Goal: Task Accomplishment & Management: Complete application form

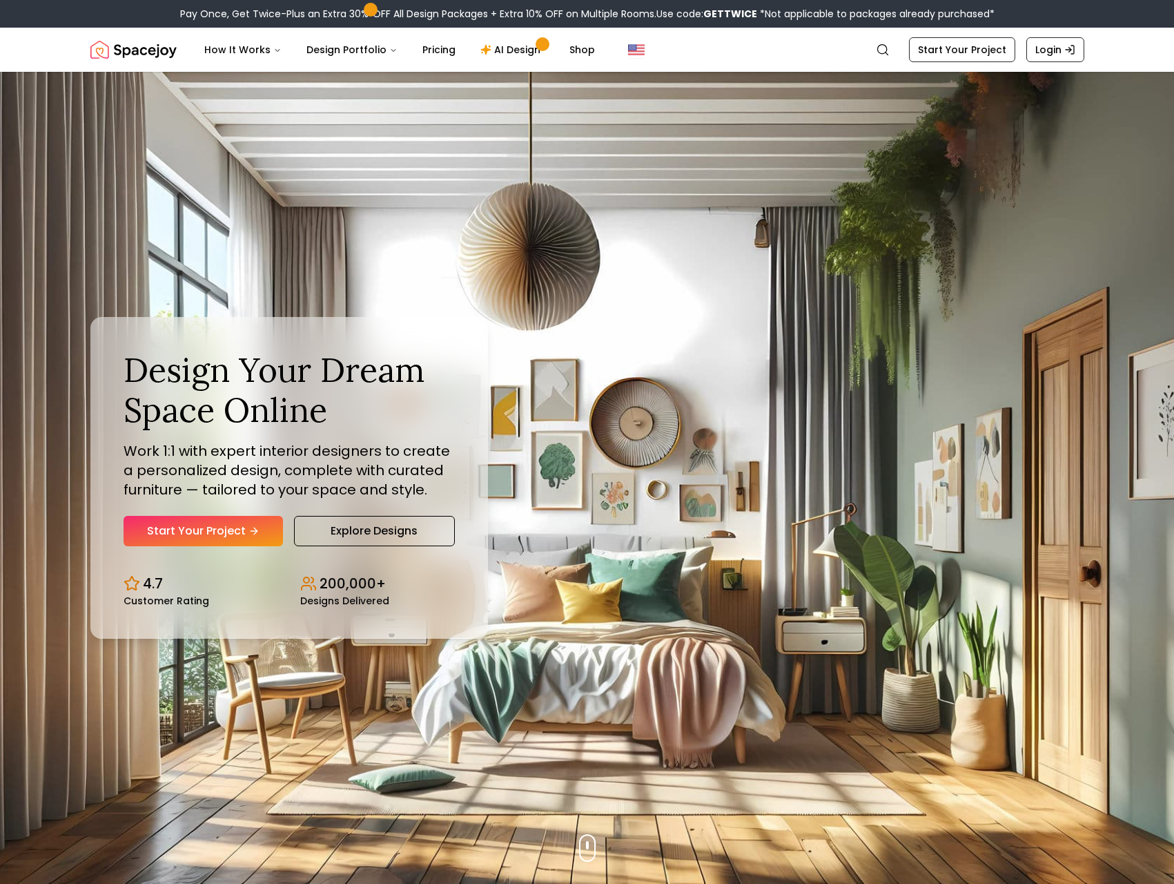
click at [205, 531] on link "Start Your Project" at bounding box center [203, 531] width 159 height 30
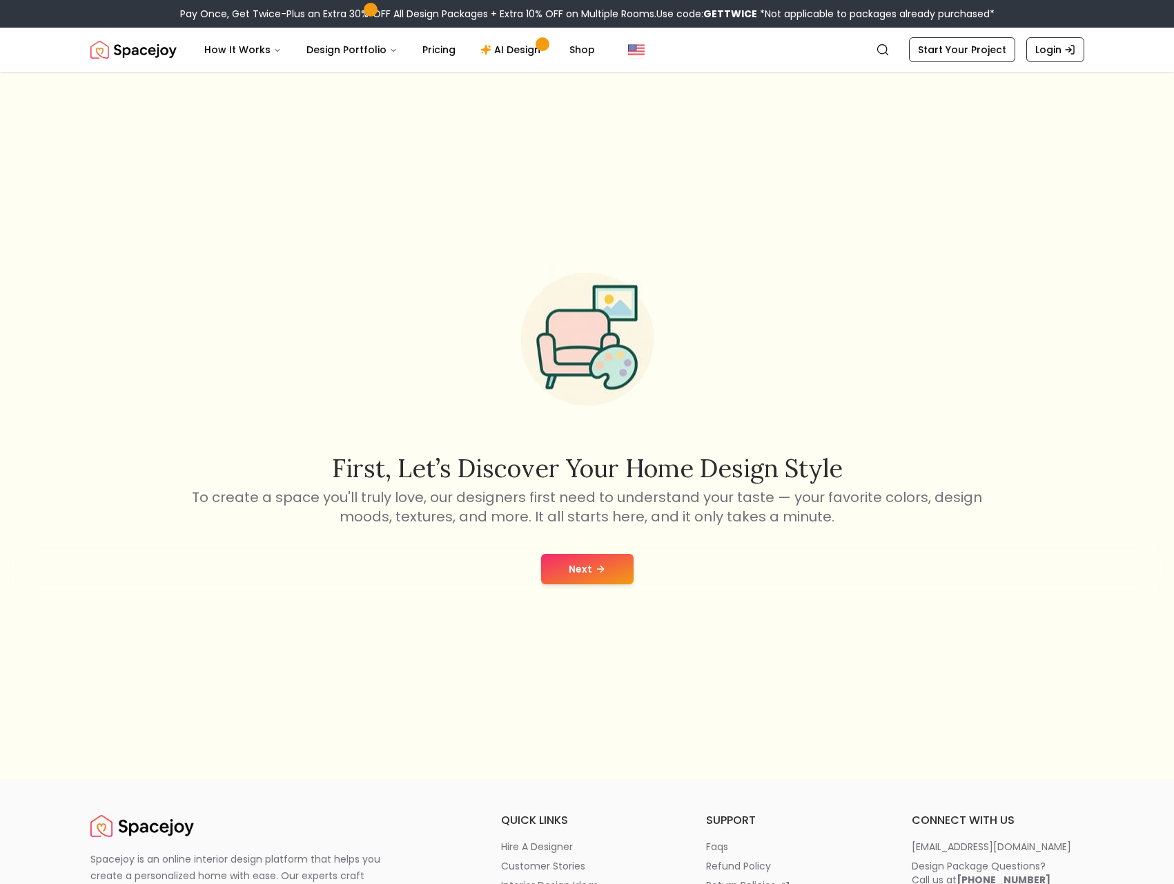
click at [588, 554] on button "Next" at bounding box center [587, 569] width 93 height 30
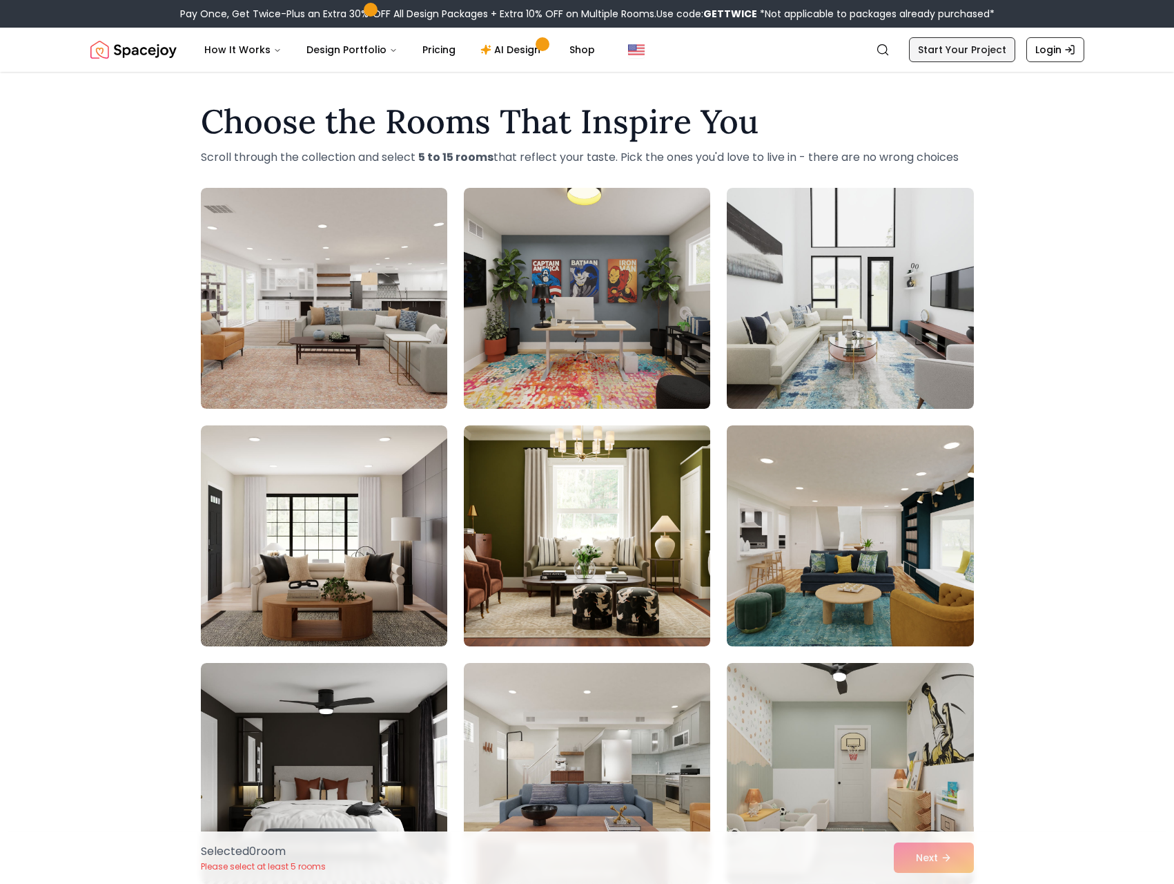
click at [990, 54] on link "Start Your Project" at bounding box center [962, 49] width 106 height 25
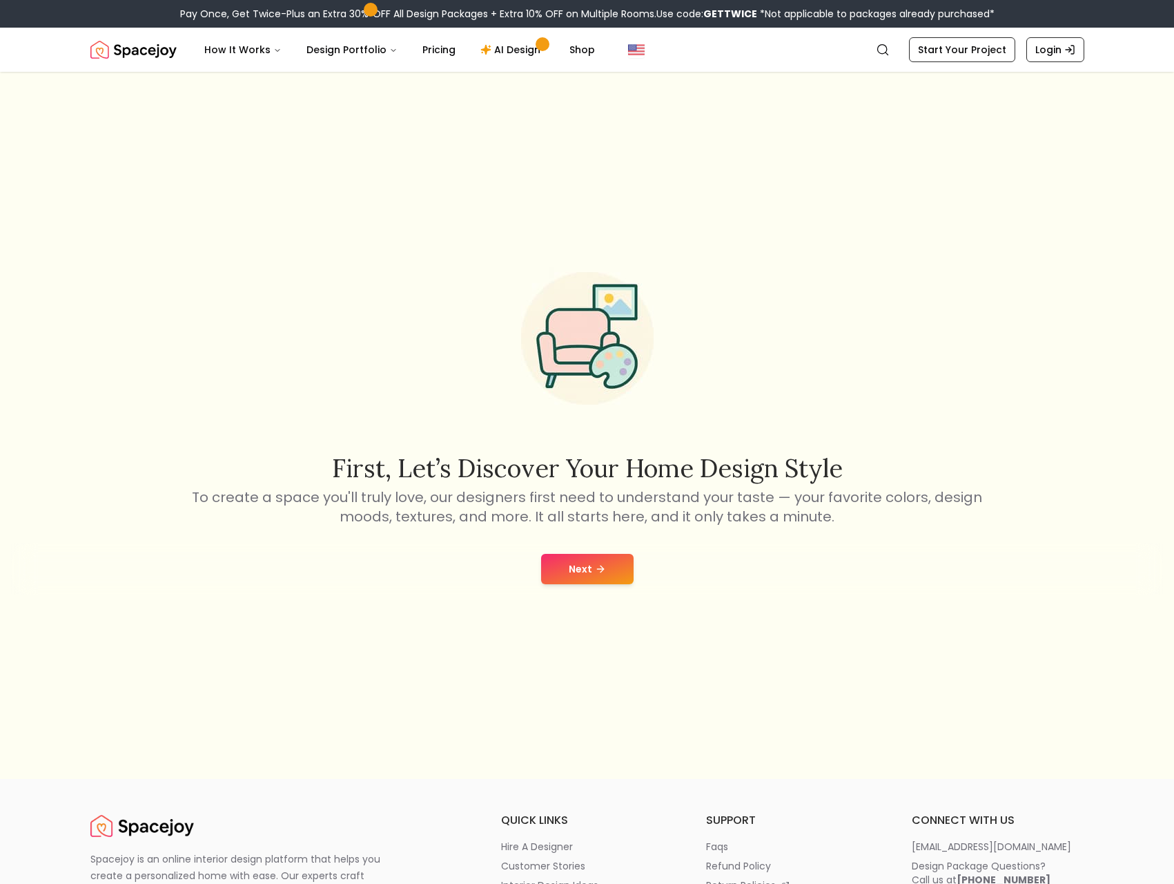
click at [586, 572] on button "Next" at bounding box center [587, 569] width 93 height 30
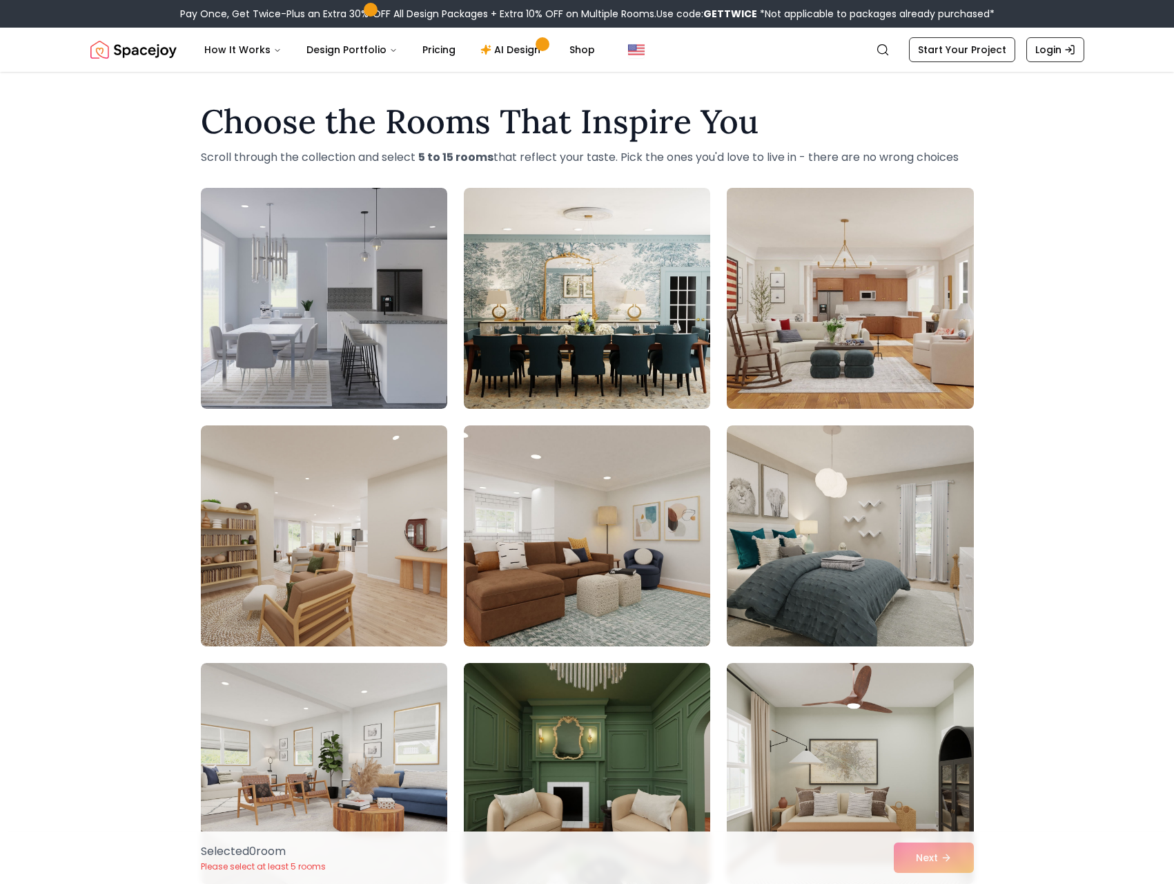
click at [926, 353] on img at bounding box center [850, 298] width 259 height 232
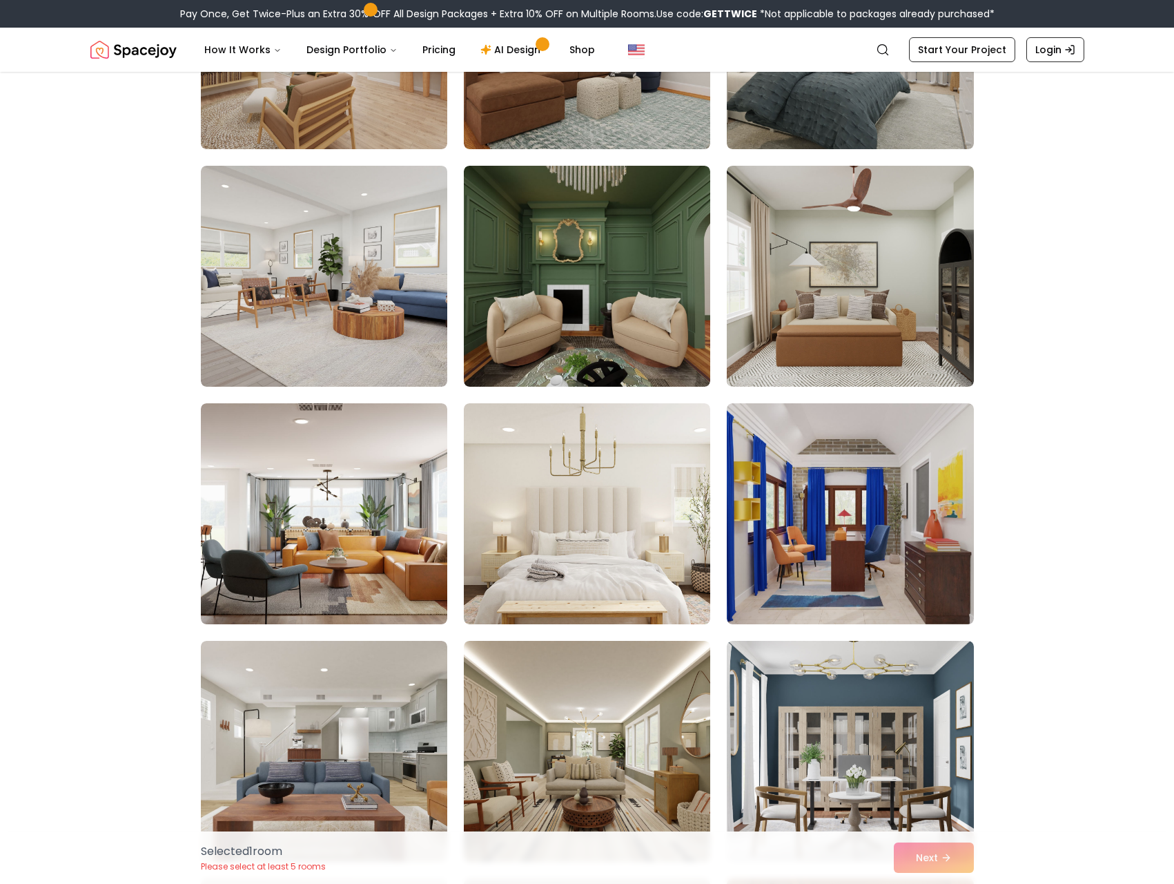
scroll to position [166, 0]
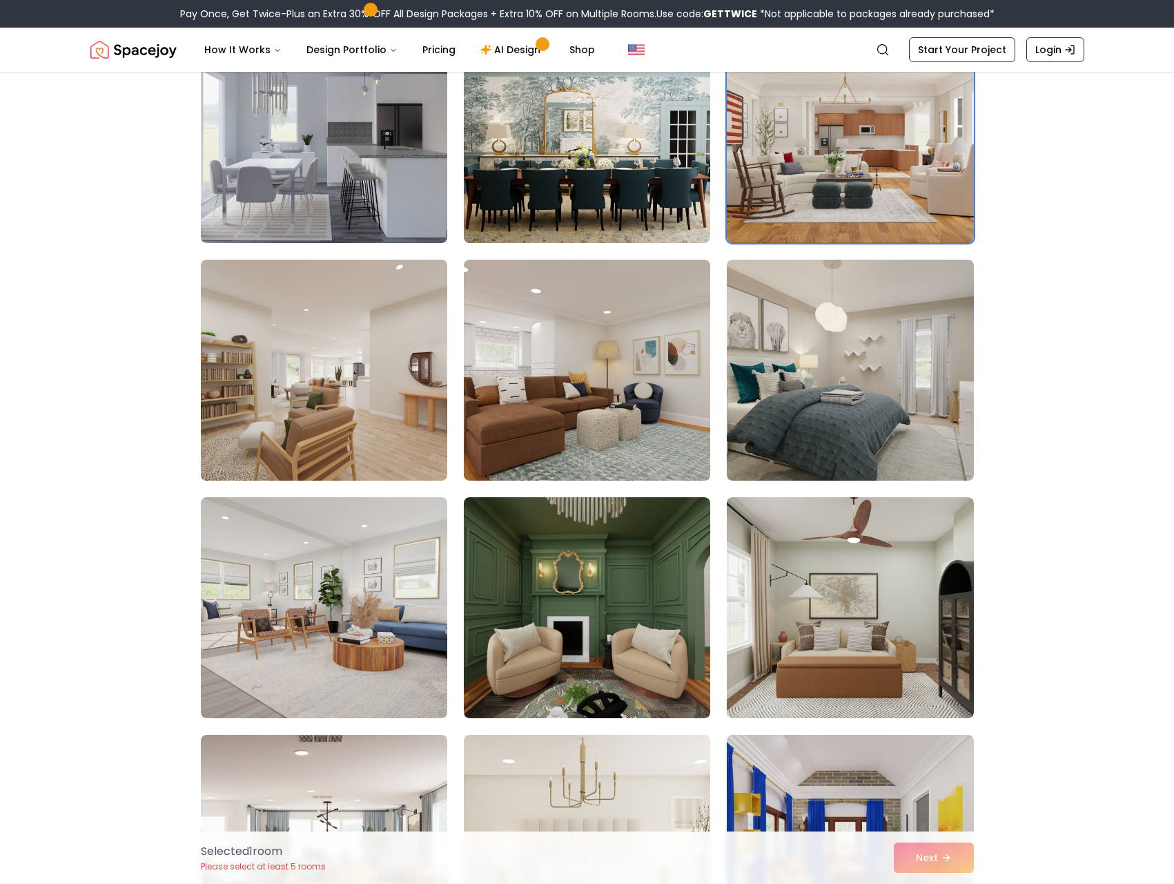
click at [400, 433] on img at bounding box center [324, 370] width 259 height 232
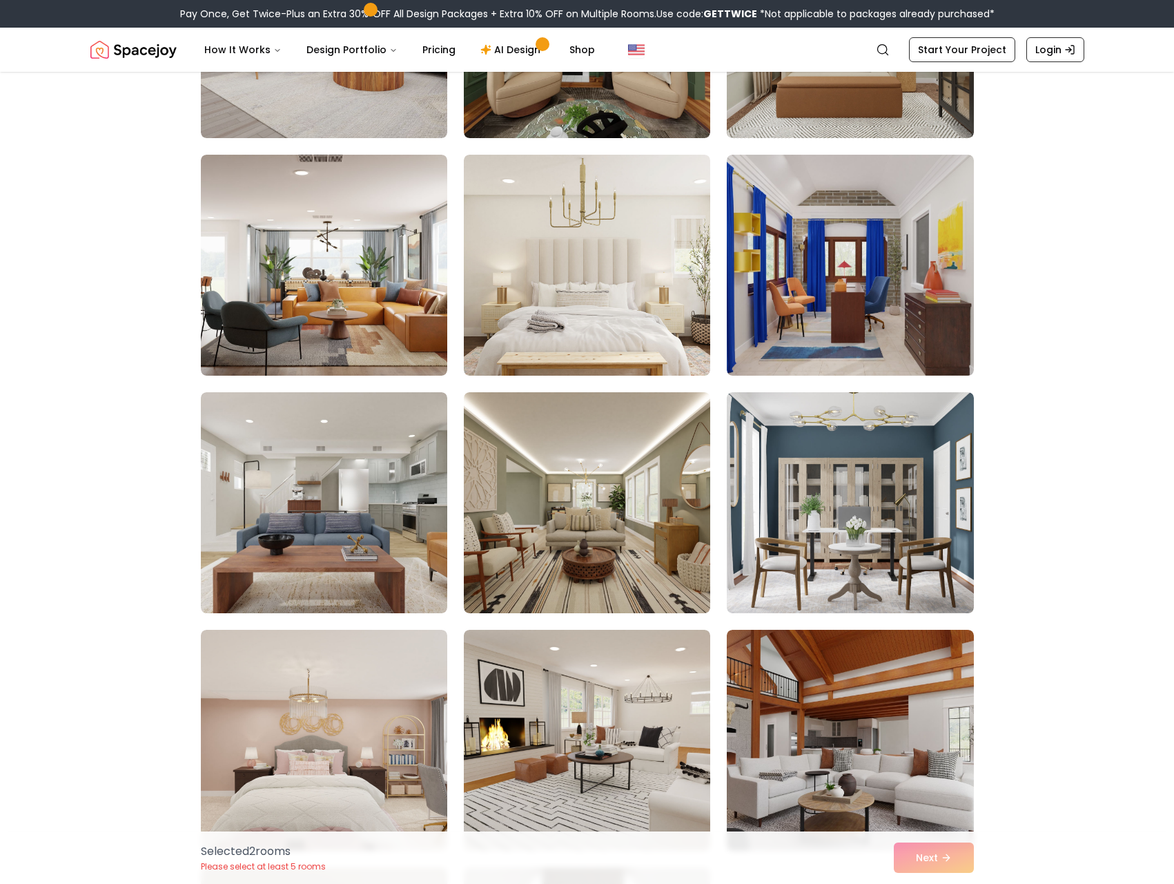
scroll to position [828, 0]
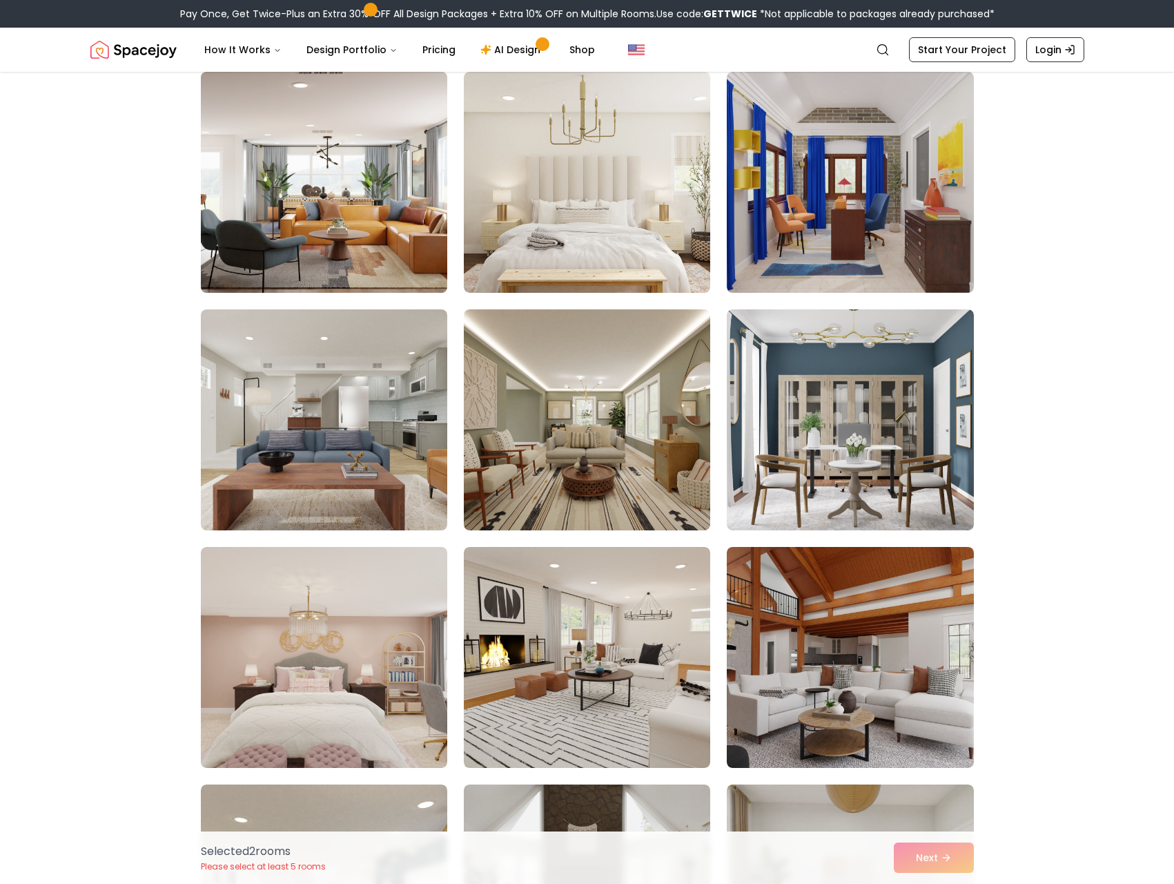
click at [418, 222] on img at bounding box center [324, 182] width 259 height 232
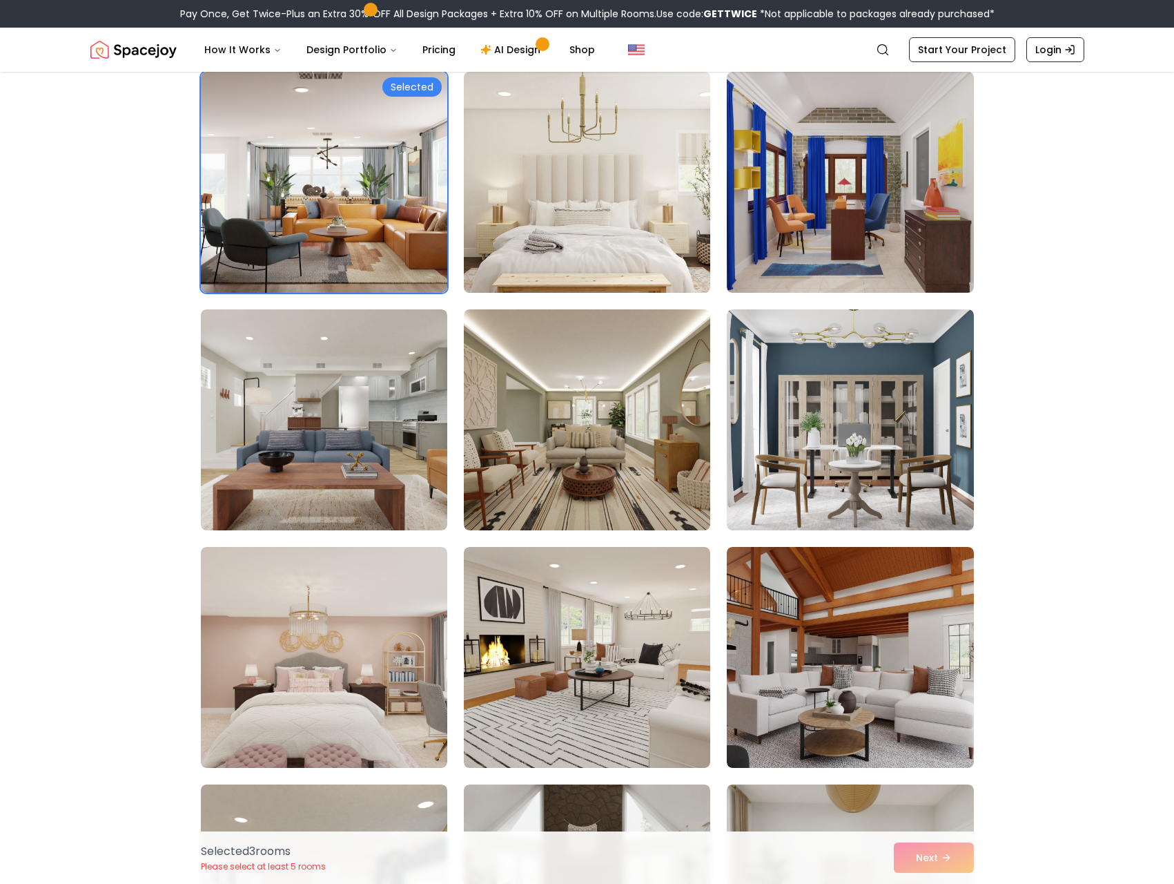
click at [588, 255] on img at bounding box center [587, 182] width 259 height 232
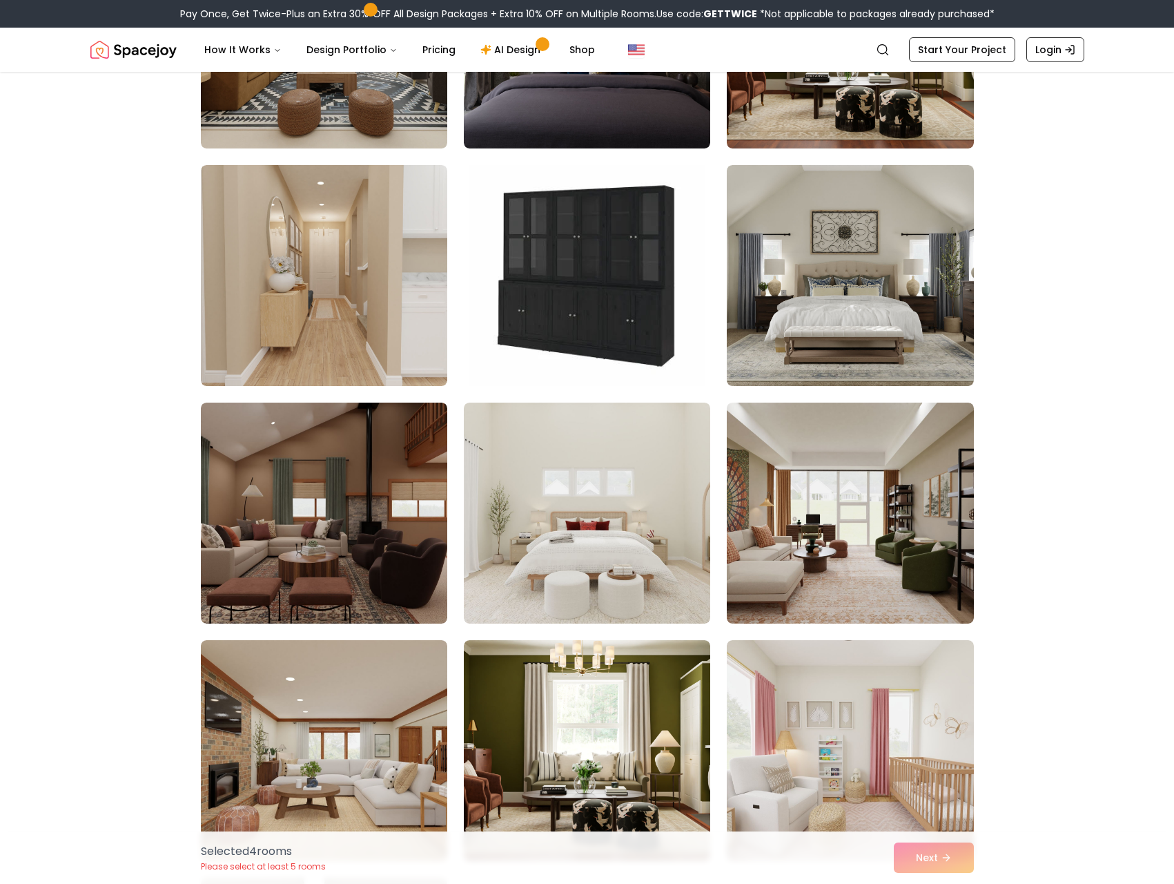
scroll to position [2403, 0]
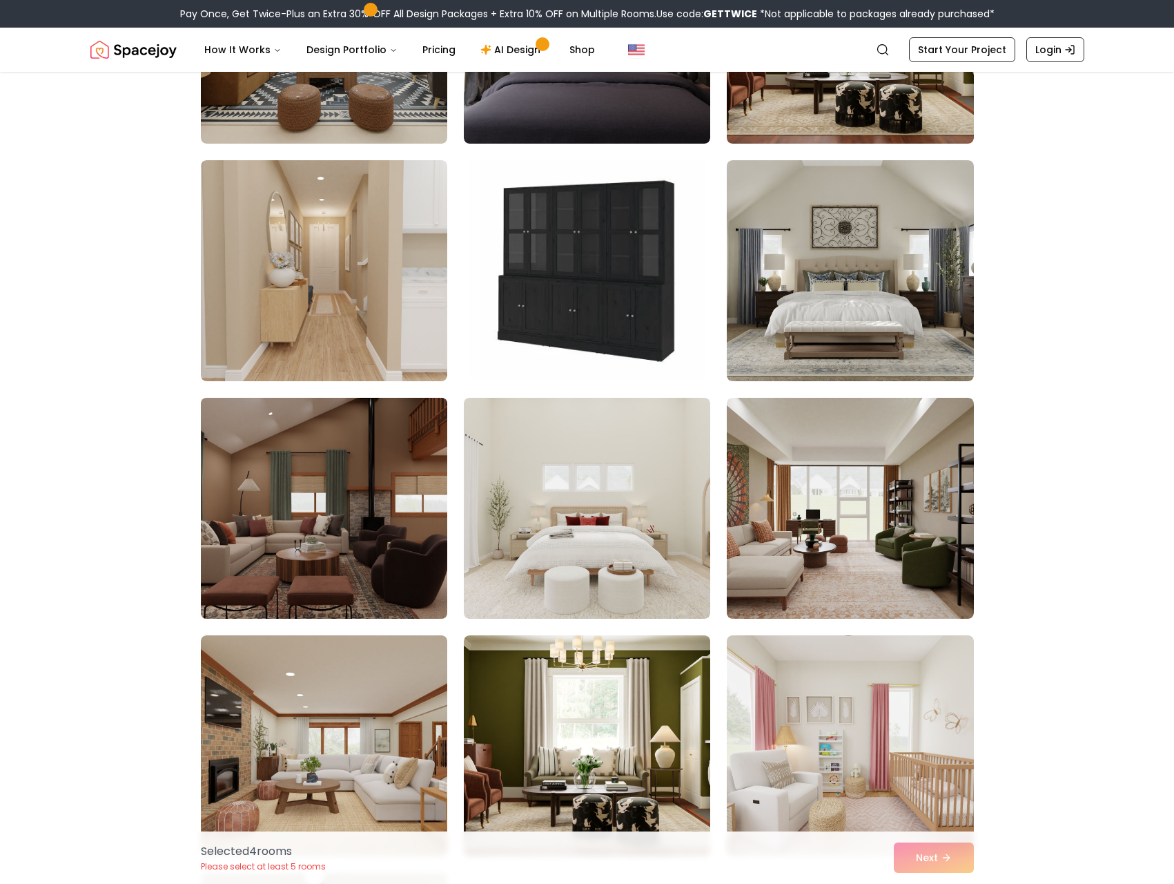
click at [362, 566] on img at bounding box center [324, 508] width 259 height 232
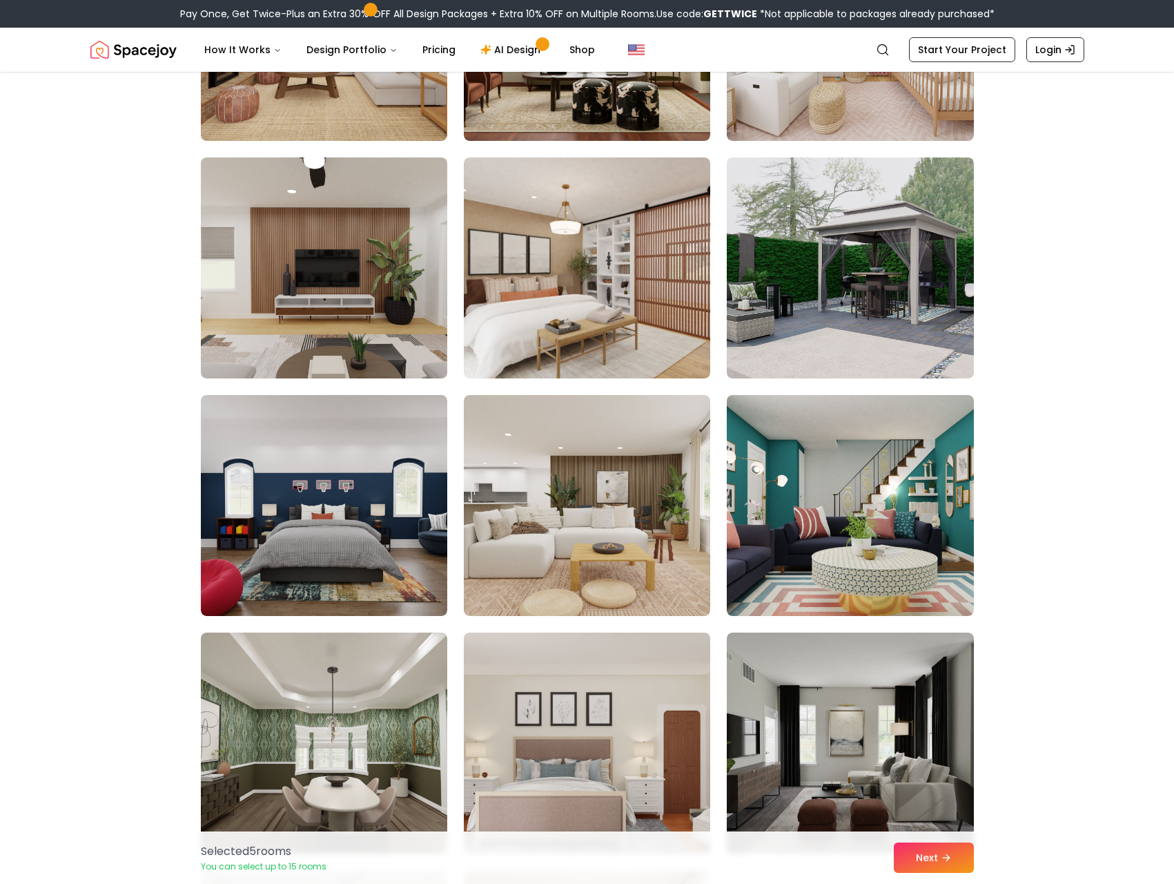
scroll to position [3231, 0]
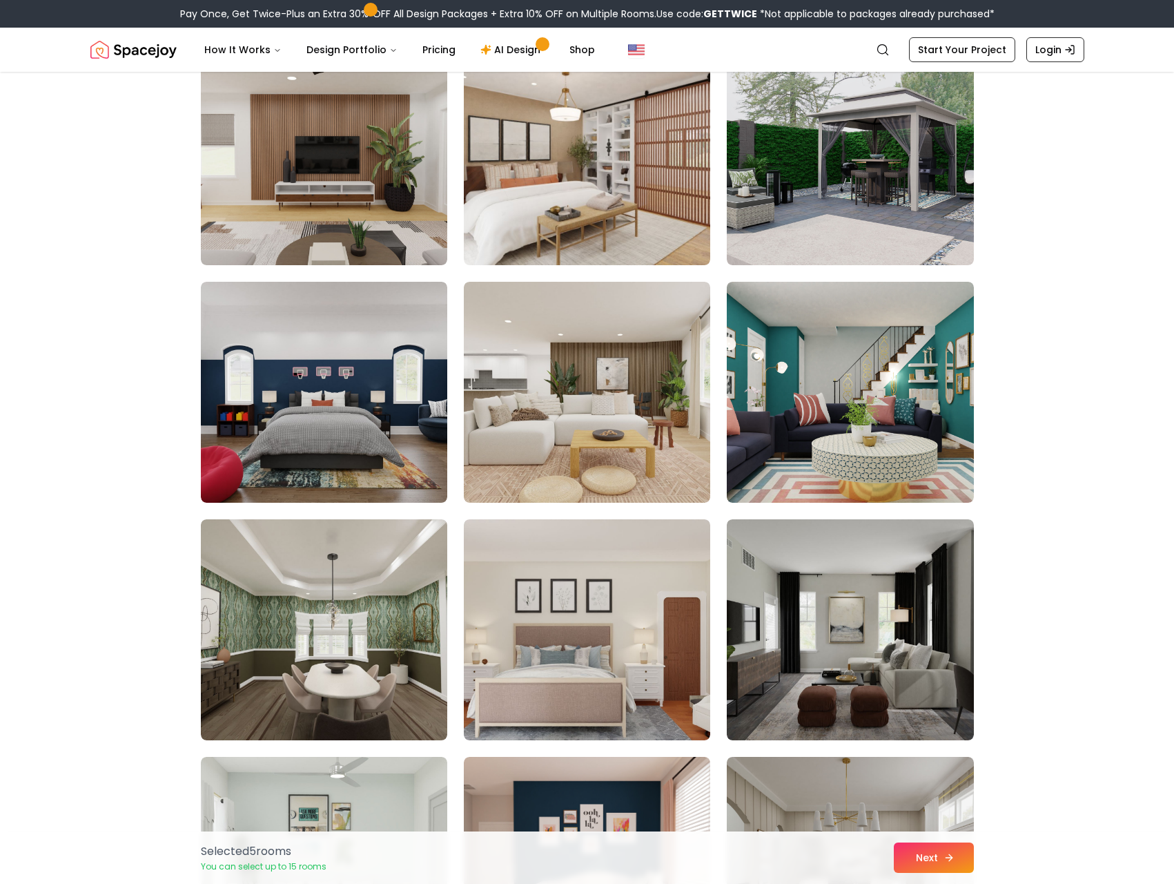
click at [906, 855] on button "Next" at bounding box center [934, 857] width 80 height 30
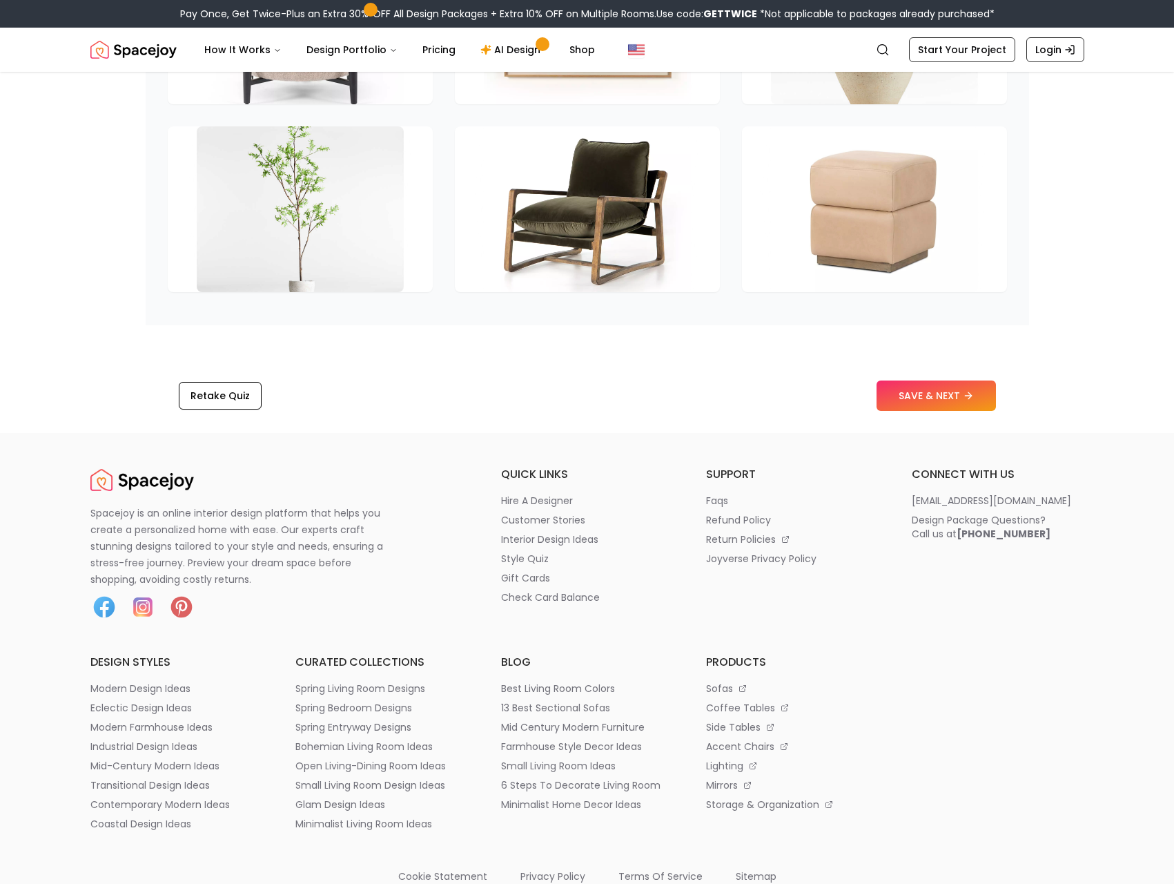
scroll to position [1906, 0]
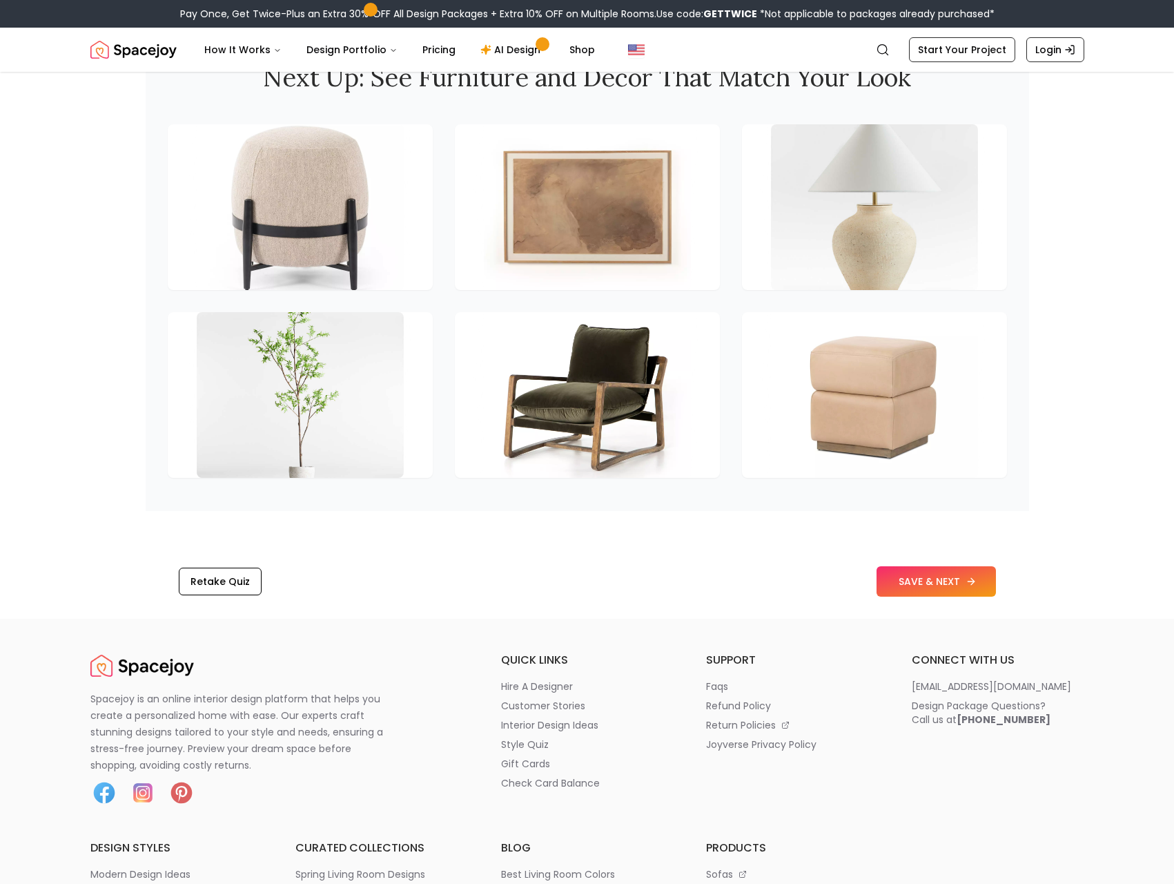
click at [949, 596] on button "SAVE & NEXT" at bounding box center [936, 581] width 119 height 30
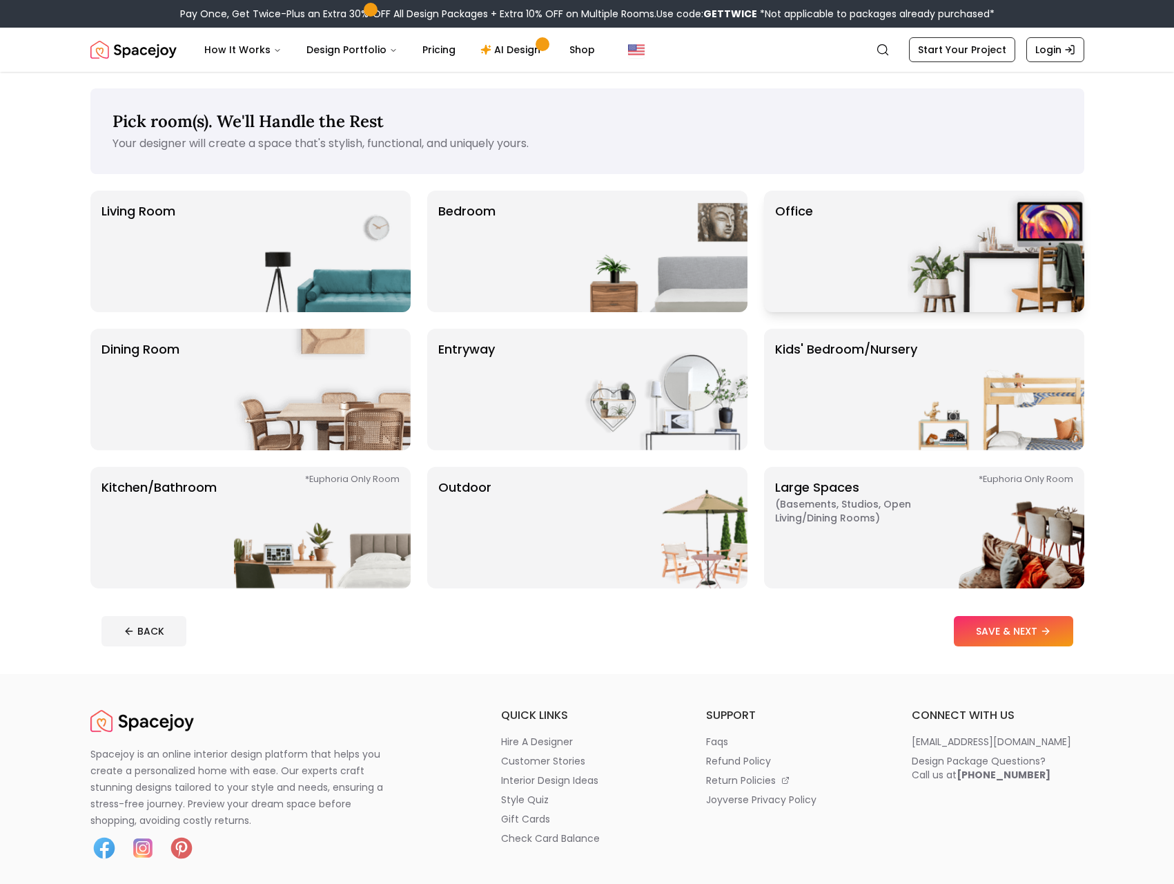
click at [845, 240] on div "Office" at bounding box center [924, 252] width 320 height 122
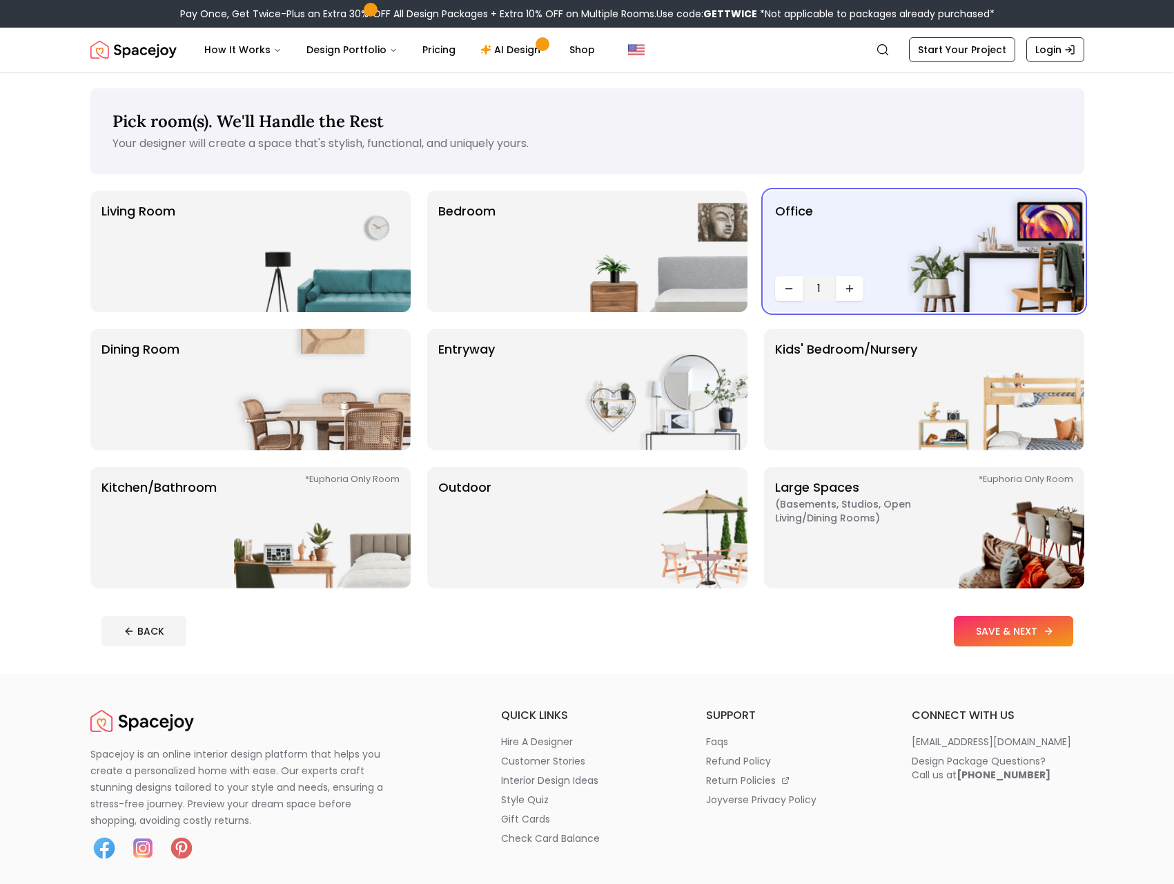
click at [1025, 629] on button "SAVE & NEXT" at bounding box center [1013, 631] width 119 height 30
